Goal: Information Seeking & Learning: Compare options

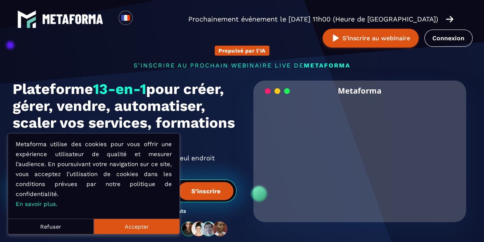
click at [144, 229] on button "Accepter" at bounding box center [137, 225] width 86 height 15
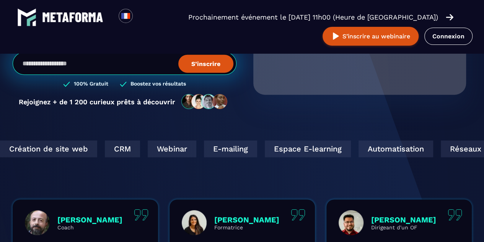
scroll to position [154, 0]
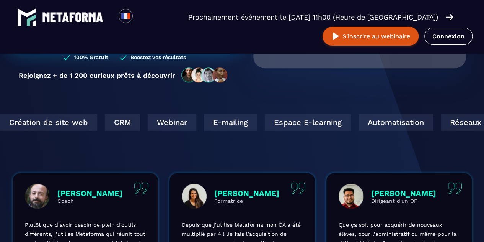
drag, startPoint x: 426, startPoint y: 127, endPoint x: 466, endPoint y: 78, distance: 63.1
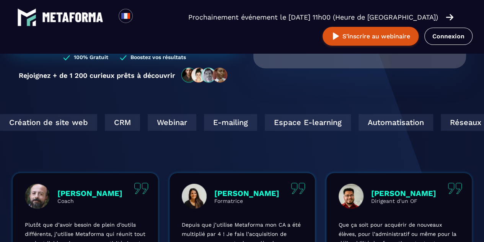
click at [466, 78] on section "Propulsé par l'IA s'inscrire au prochain webinaire live de METAFORMA Prochainem…" at bounding box center [242, 93] width 484 height 494
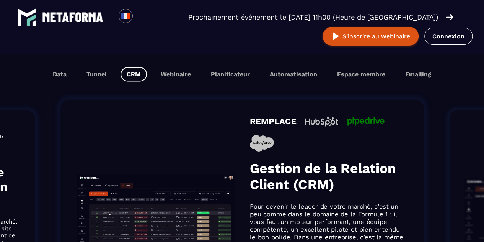
scroll to position [456, 0]
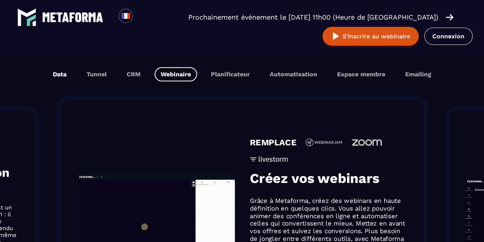
click at [69, 80] on button "Data" at bounding box center [60, 74] width 26 height 14
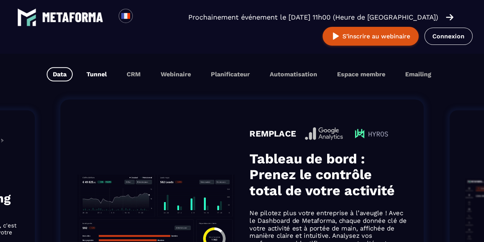
click at [89, 78] on button "Tunnel" at bounding box center [96, 74] width 33 height 14
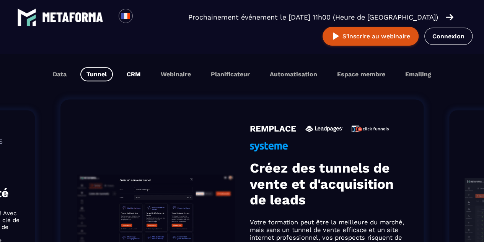
click at [126, 78] on button "CRM" at bounding box center [134, 74] width 26 height 14
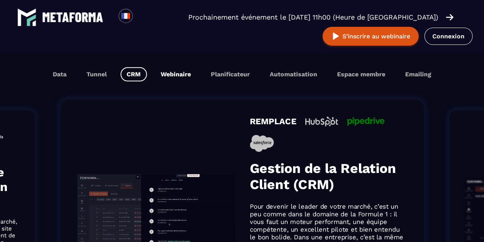
click at [170, 74] on button "Webinaire" at bounding box center [176, 74] width 42 height 14
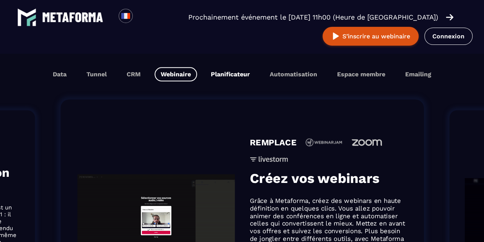
click at [208, 72] on button "Planificateur" at bounding box center [230, 74] width 51 height 14
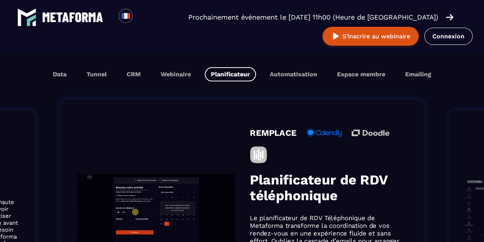
click at [260, 74] on div "Data Tunnel CRM Webinaire Planificateur Automatisation Espace membre Emailing" at bounding box center [242, 74] width 469 height 14
click at [302, 72] on button "Automatisation" at bounding box center [294, 74] width 60 height 14
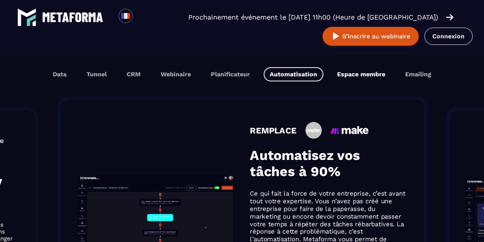
click at [344, 75] on button "Espace membre" at bounding box center [361, 74] width 60 height 14
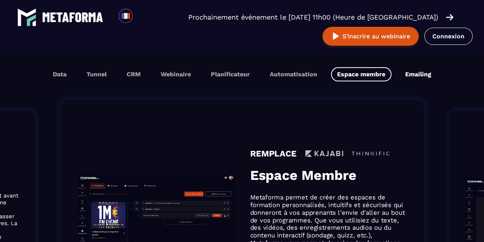
click at [409, 69] on button "Emailing" at bounding box center [418, 74] width 38 height 14
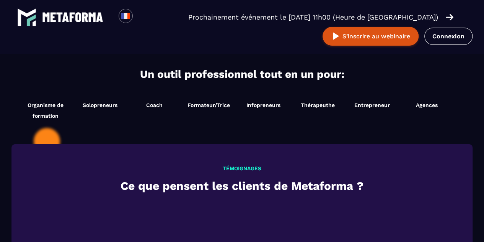
scroll to position [823, 0]
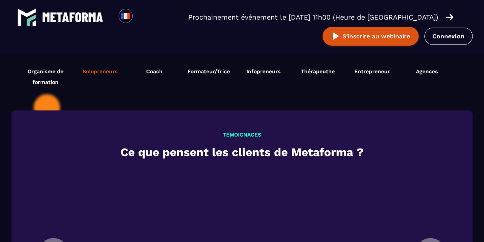
click at [105, 77] on li "Solopreneurs Démarrer maintenant" at bounding box center [100, 76] width 54 height 29
click at [39, 67] on span "Organisme de formation" at bounding box center [45, 76] width 54 height 21
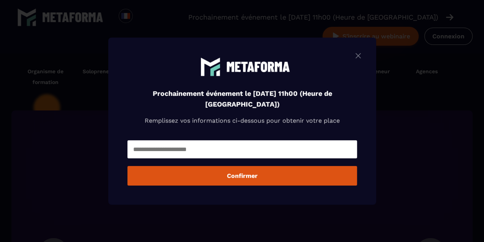
click at [367, 52] on div "Prochainement événement le [DATE] 11h00 (Heure de [GEOGRAPHIC_DATA]) Remplissez…" at bounding box center [242, 120] width 268 height 167
click at [363, 51] on img "Modal window" at bounding box center [358, 56] width 9 height 10
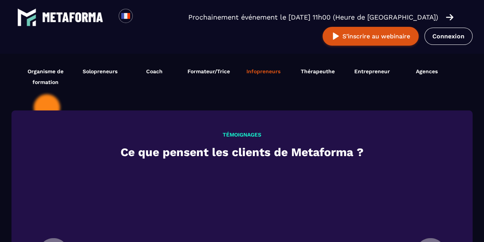
click at [256, 66] on li "Infopreneurs Démarrer maintenant" at bounding box center [263, 76] width 54 height 29
click at [309, 74] on li "Thérapeuthe Démarrer maintenant" at bounding box center [318, 76] width 54 height 29
click at [327, 69] on span "Thérapeuthe" at bounding box center [318, 71] width 34 height 6
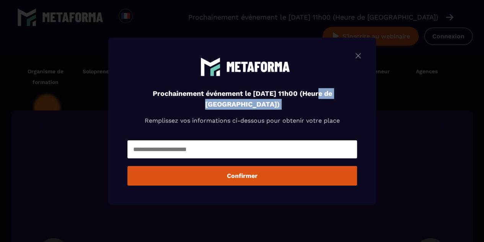
click at [327, 69] on div "Prochainement événement le [DATE] 11h00 (Heure de [GEOGRAPHIC_DATA]) Remplissez…" at bounding box center [242, 97] width 230 height 82
click at [358, 48] on div "Prochainement événement le [DATE] 11h00 (Heure de [GEOGRAPHIC_DATA]) Remplissez…" at bounding box center [242, 120] width 268 height 167
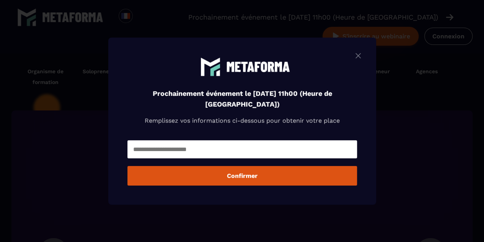
click at [360, 54] on img "Modal window" at bounding box center [358, 56] width 9 height 10
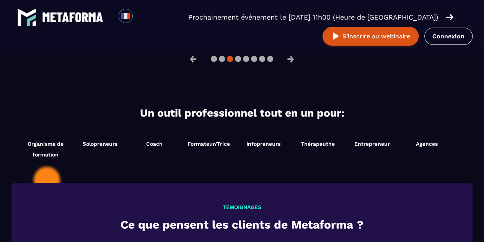
scroll to position [768, 0]
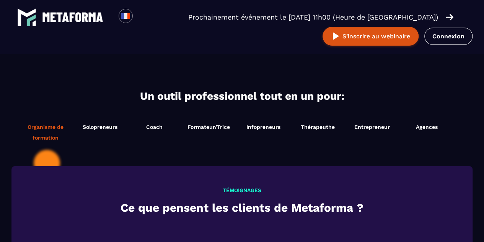
click at [36, 131] on span "Organisme de formation" at bounding box center [45, 131] width 54 height 21
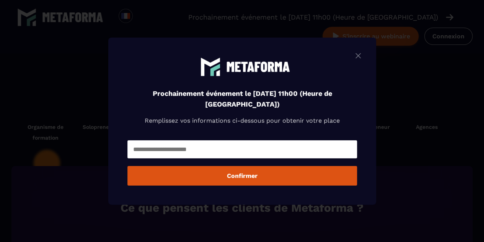
scroll to position [780, 0]
click at [362, 54] on img "Modal window" at bounding box center [358, 56] width 9 height 10
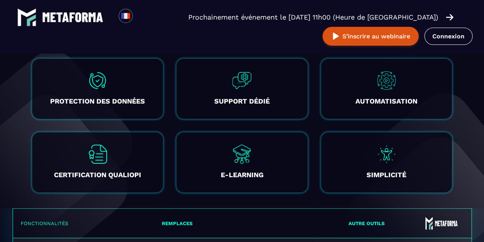
scroll to position [1458, 0]
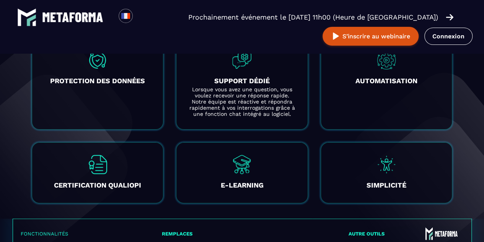
click at [271, 65] on div "SUPPORT DÉDIÉ Lorsque vous avez une question, vous voulez recevoir une réponse …" at bounding box center [242, 84] width 132 height 92
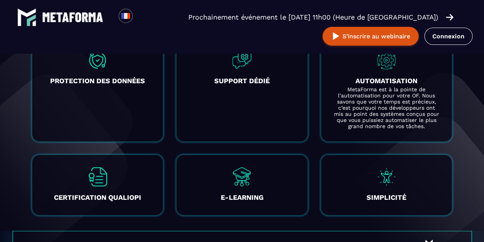
click at [393, 75] on h3 "AUTOMATISATION" at bounding box center [386, 80] width 107 height 11
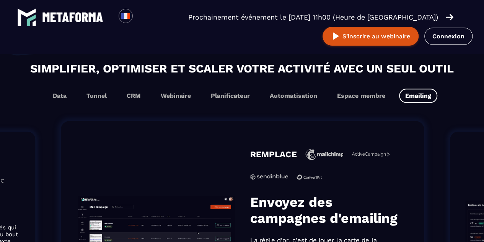
scroll to position [441, 0]
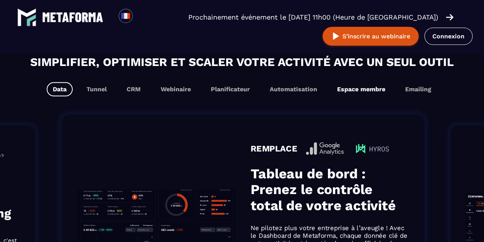
click at [357, 86] on button "Espace membre" at bounding box center [361, 89] width 60 height 14
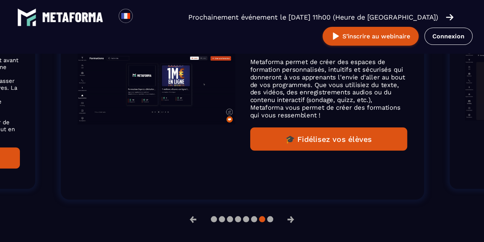
scroll to position [578, 0]
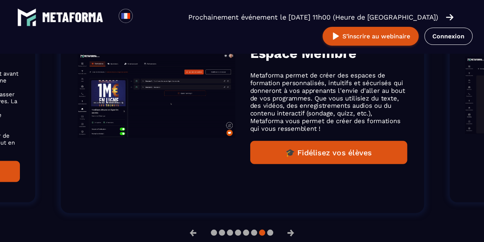
click at [361, 151] on button "🎓 Fidélisez vos élèves" at bounding box center [328, 152] width 157 height 23
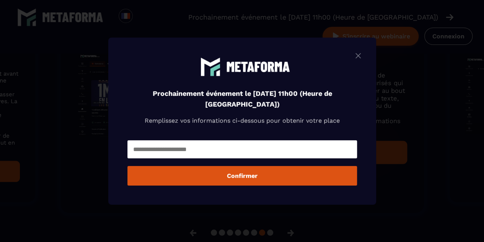
click at [363, 54] on img "Modal window" at bounding box center [358, 56] width 9 height 10
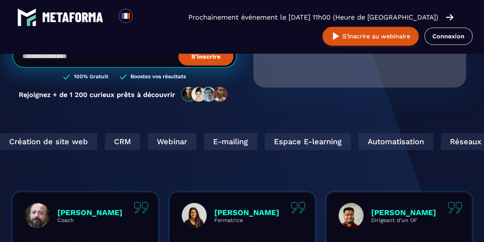
scroll to position [0, 0]
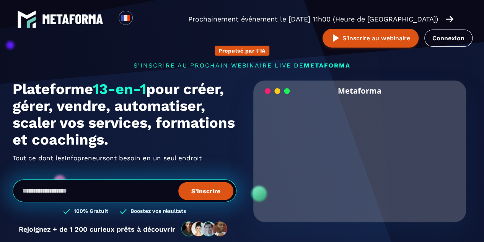
click at [96, 18] on img at bounding box center [72, 19] width 61 height 10
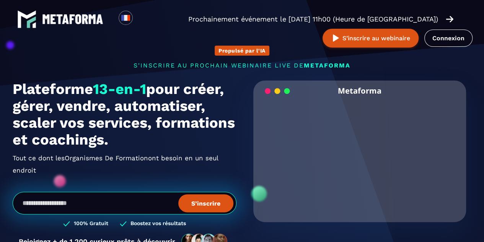
click at [37, 12] on link at bounding box center [60, 19] width 86 height 19
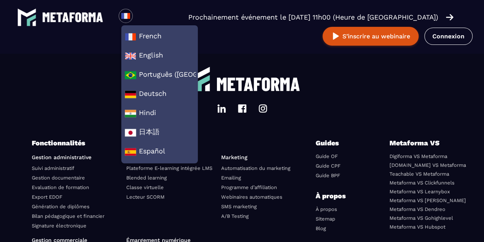
scroll to position [2768, 0]
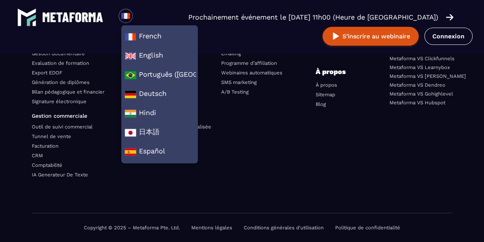
click at [60, 162] on link "Comptabilité" at bounding box center [47, 165] width 31 height 6
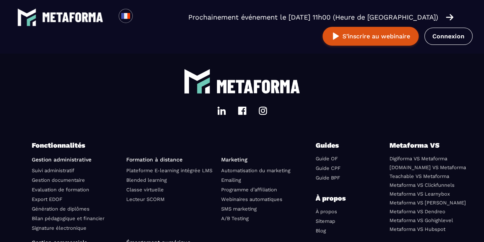
scroll to position [1113, 0]
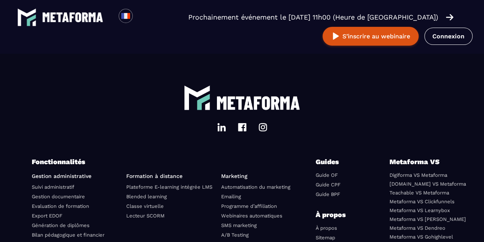
click at [253, 101] on img at bounding box center [258, 103] width 84 height 14
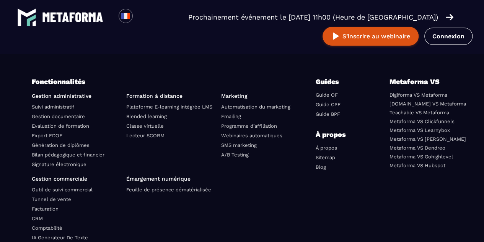
scroll to position [2714, 0]
click at [400, 112] on link "Teachable VS Metaforma" at bounding box center [420, 112] width 60 height 6
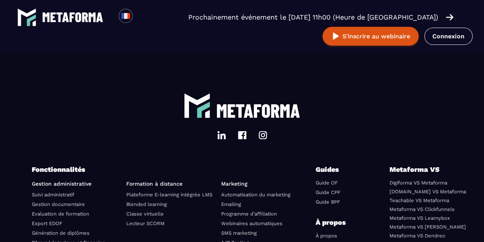
scroll to position [1937, 0]
